Goal: Information Seeking & Learning: Learn about a topic

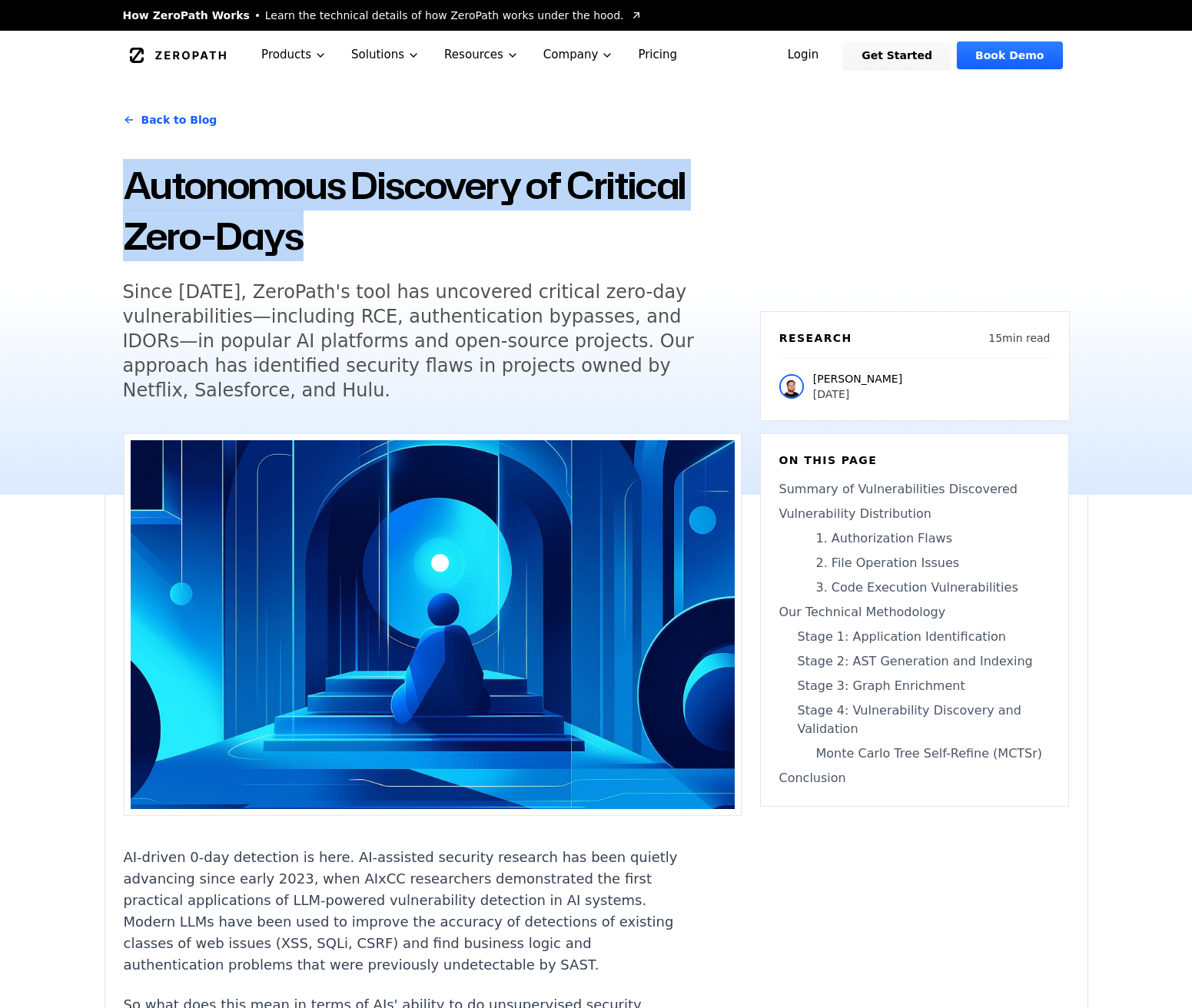
drag, startPoint x: 117, startPoint y: 172, endPoint x: 333, endPoint y: 250, distance: 229.7
click at [333, 250] on div "Back to Blog Autonomous Discovery of Critical Zero-Days Since [DATE], ZeroPath'…" at bounding box center [596, 288] width 983 height 415
click at [333, 250] on h1 "Autonomous Discovery of Critical Zero-Days" at bounding box center [431, 210] width 618 height 101
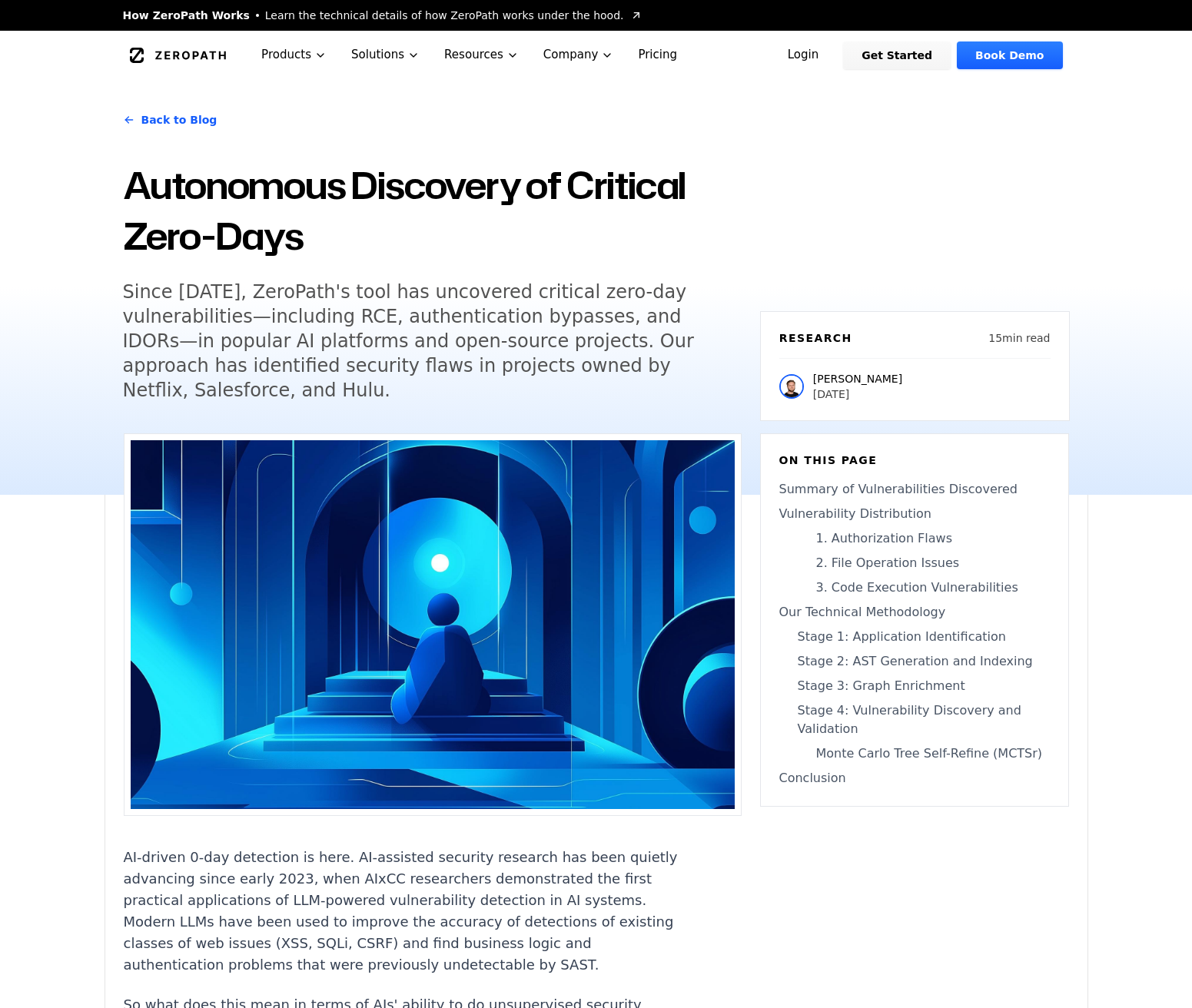
click at [632, 60] on link "Pricing" at bounding box center [658, 55] width 64 height 48
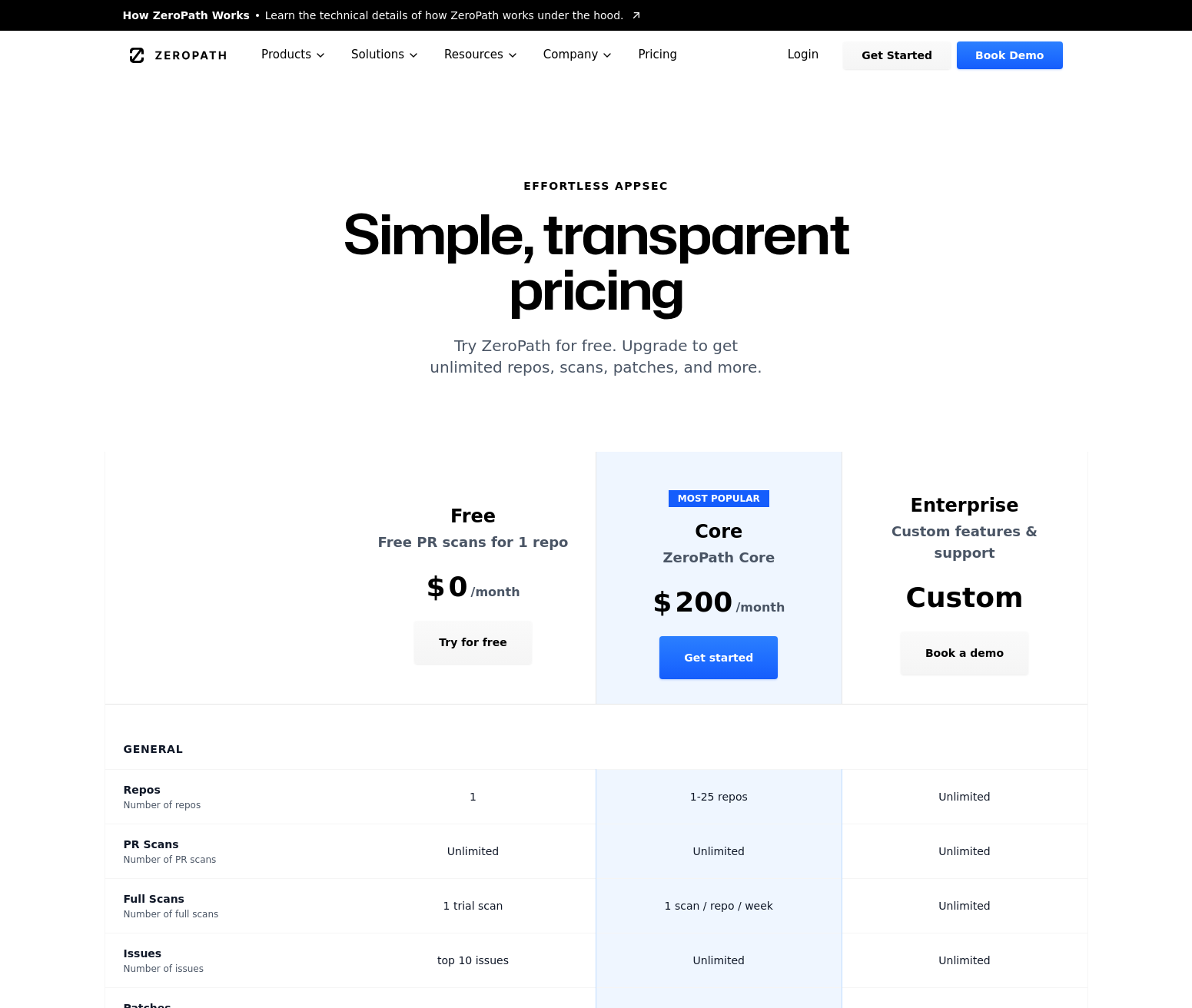
click at [173, 45] on link "ZeroPath" at bounding box center [178, 56] width 106 height 25
